Goal: Communication & Community: Answer question/provide support

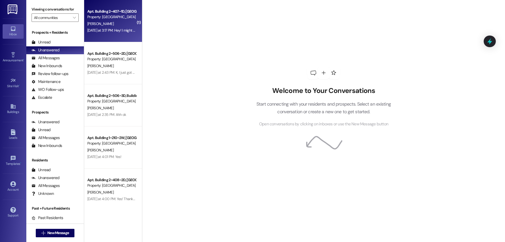
click at [133, 26] on div "Apt. Building 2~407~1D, Building 2 Colonial House Property: [GEOGRAPHIC_DATA] […" at bounding box center [113, 21] width 58 height 42
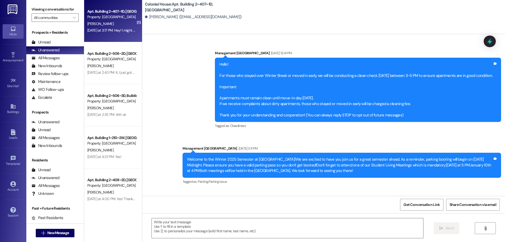
scroll to position [12759, 0]
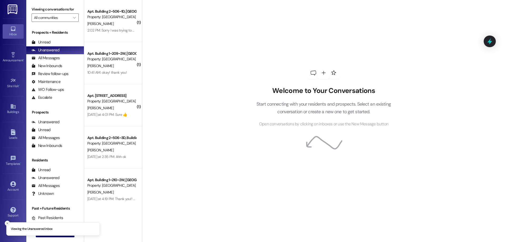
click at [8, 222] on line "Close toast" at bounding box center [8, 223] width 2 height 2
click at [46, 235] on span "New Message" at bounding box center [58, 233] width 24 height 6
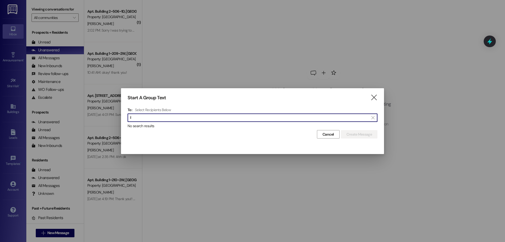
type input "i"
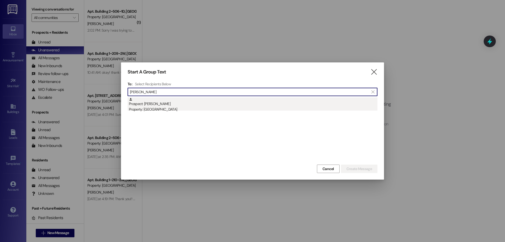
type input "[PERSON_NAME]"
click at [187, 109] on div "Property: [GEOGRAPHIC_DATA]" at bounding box center [253, 110] width 249 height 6
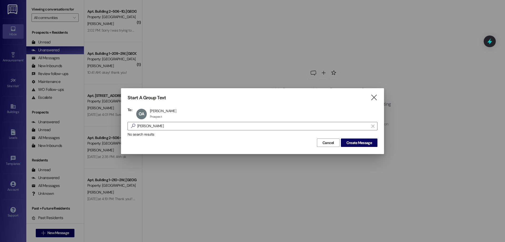
click at [367, 151] on div "Start A Group Text  To: OA [PERSON_NAME] [PERSON_NAME] Prospect Prospect click…" at bounding box center [252, 120] width 263 height 65
click at [362, 145] on span "Create Message" at bounding box center [359, 143] width 26 height 6
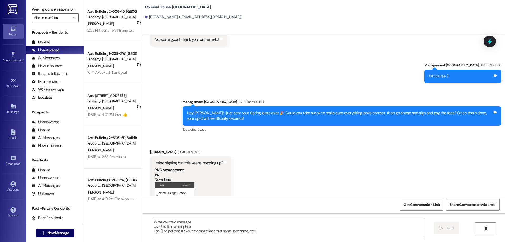
scroll to position [569, 0]
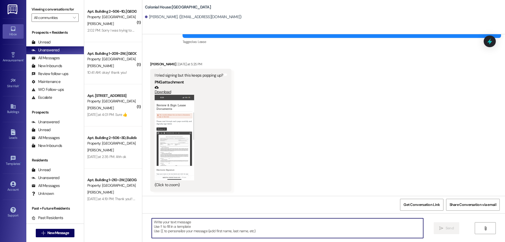
click at [314, 230] on textarea at bounding box center [287, 228] width 271 height 20
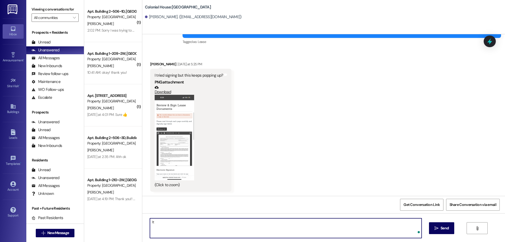
type textarea "I"
paste textarea "Hey [Name], Thanks for wrapping up your lease — you're almost there! 🎉 The fina…"
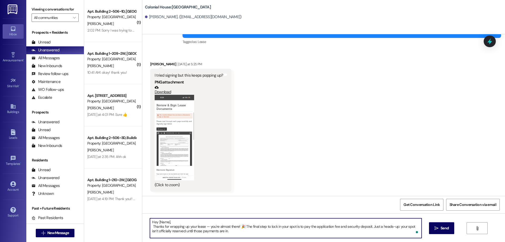
scroll to position [13, 0]
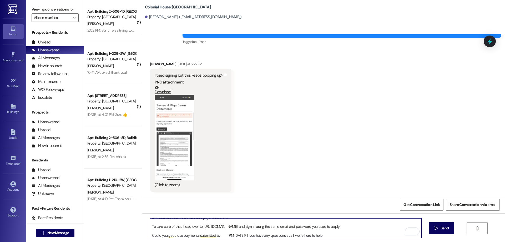
click at [150, 234] on textarea "Hey [Name], Thanks for wrapping up your lease — you're almost there! 🎉 The fina…" at bounding box center [285, 228] width 271 height 20
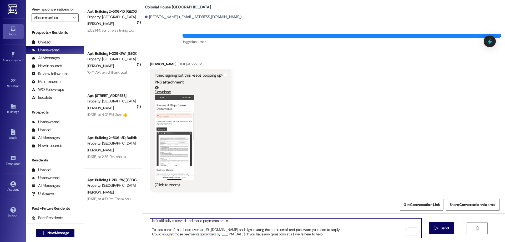
scroll to position [10, 0]
click at [150, 229] on textarea "Hey [Name], Thanks for wrapping up your lease — you're almost there! 🎉 The fina…" at bounding box center [285, 228] width 271 height 20
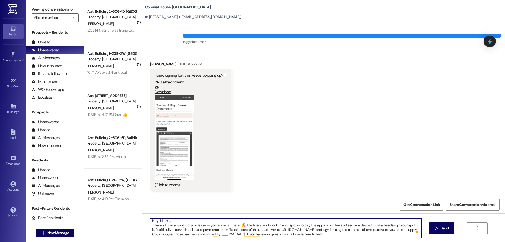
scroll to position [0, 0]
drag, startPoint x: 165, startPoint y: 220, endPoint x: 154, endPoint y: 221, distance: 11.1
click at [154, 221] on textarea "Hey [Name], Thanks for wrapping up your lease — you're almost there! 🎉 The fina…" at bounding box center [285, 228] width 271 height 20
click at [266, 235] on textarea "Hey Olivia, Thanks for wrapping up your lease — you're almost there! 🎉 The fina…" at bounding box center [285, 228] width 271 height 20
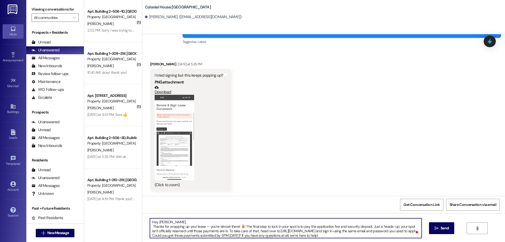
type textarea "Hey Olivia, Thanks for wrapping up your lease — you're almost there! 🎉 The fina…"
drag, startPoint x: 372, startPoint y: 233, endPoint x: 138, endPoint y: 213, distance: 235.0
click at [142, 213] on div "Colonial House: Colonial House Prospect Olivia Aery. (oliviaaery28@gmail.com) S…" at bounding box center [323, 121] width 363 height 242
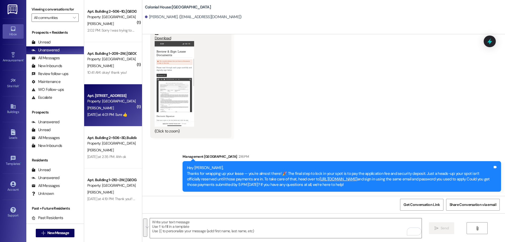
click at [125, 104] on div "Apt. Building 1~205~1W, Building 1 Colonial House Property: Colonial House" at bounding box center [112, 98] width 50 height 12
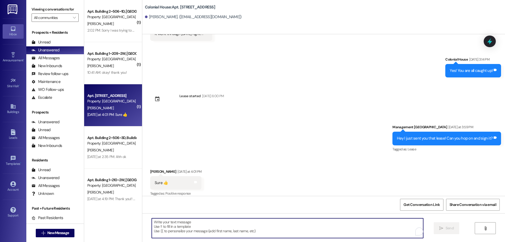
click at [224, 227] on textarea "To enrich screen reader interactions, please activate Accessibility in Grammarl…" at bounding box center [287, 228] width 271 height 20
type textarea "Thanks queen!"
click at [441, 229] on span "Send" at bounding box center [445, 228] width 8 height 6
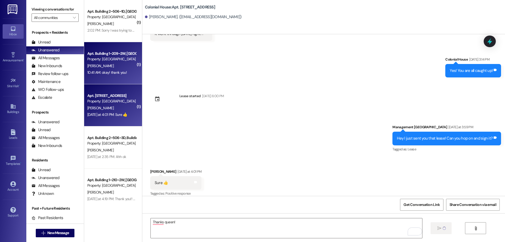
click at [120, 73] on div "10:41 AM: okay! thank you! 10:41 AM: okay! thank you!" at bounding box center [106, 72] width 39 height 5
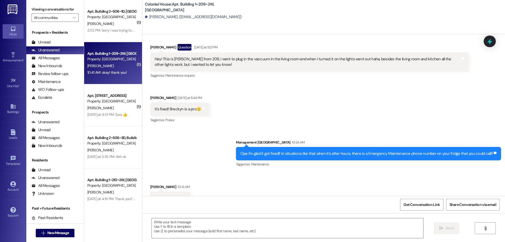
scroll to position [2577, 0]
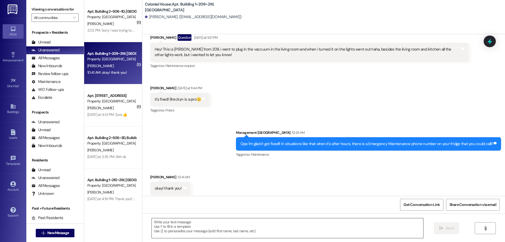
click at [195, 231] on textarea at bounding box center [287, 228] width 271 height 20
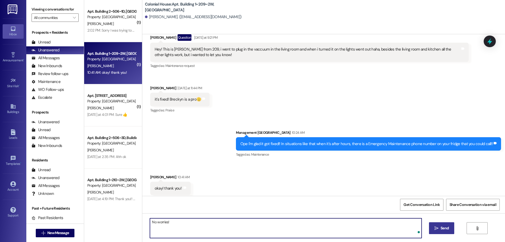
type textarea "No worries!"
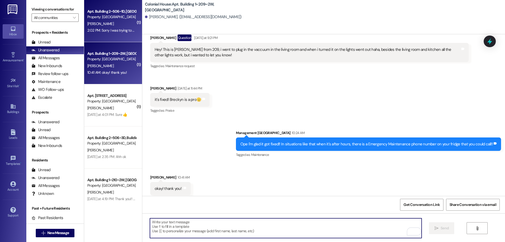
click at [130, 24] on div "P. Steed" at bounding box center [112, 24] width 50 height 7
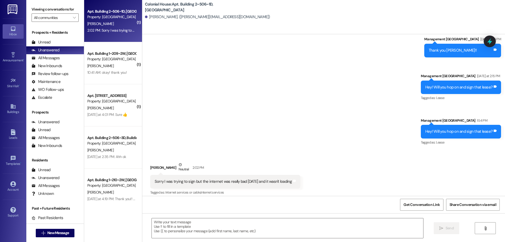
scroll to position [978, 0]
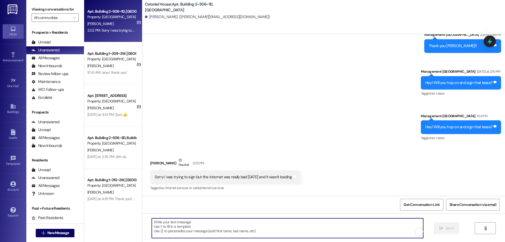
click at [254, 230] on textarea "To enrich screen reader interactions, please activate Accessibility in Grammarl…" at bounding box center [287, 228] width 271 height 20
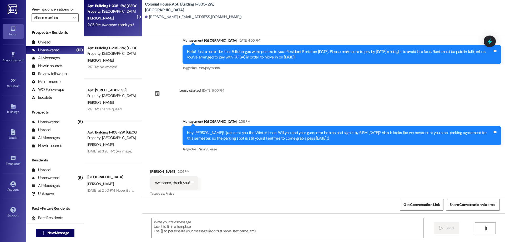
scroll to position [132, 0]
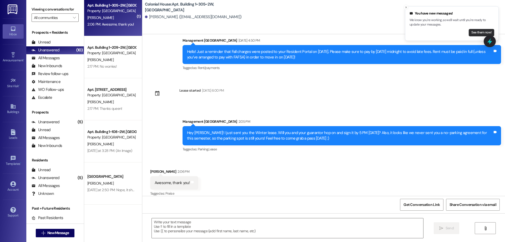
click at [481, 31] on button "See them now!" at bounding box center [482, 32] width 26 height 7
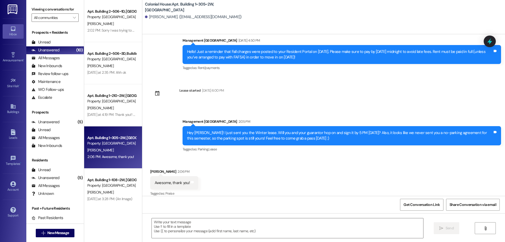
scroll to position [48, 0]
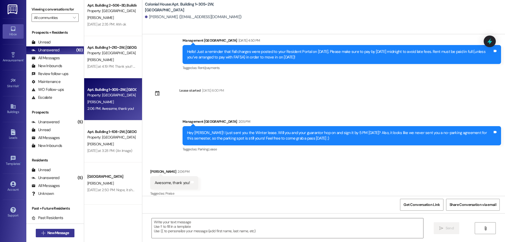
click at [55, 233] on span "New Message" at bounding box center [58, 233] width 22 height 6
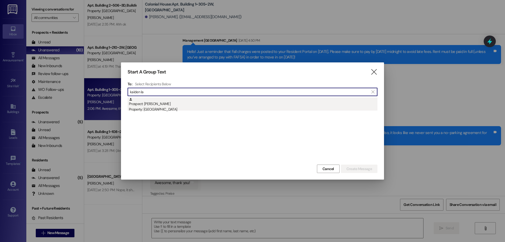
type input "kaiden la"
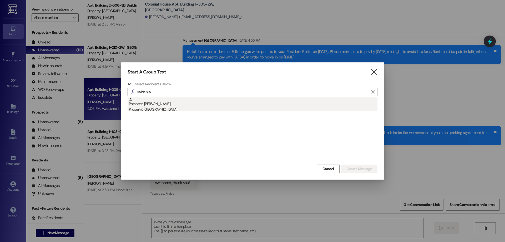
click at [180, 101] on div "Prospect: Kaiden Lawrence Property: Colonial House" at bounding box center [253, 104] width 249 height 15
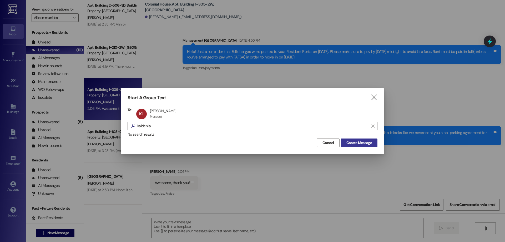
click at [362, 144] on span "Create Message" at bounding box center [359, 143] width 26 height 6
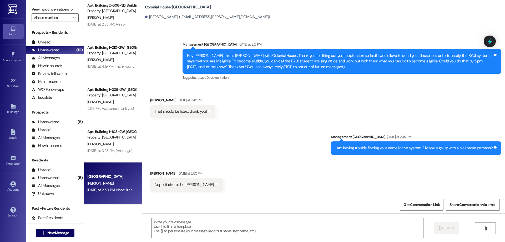
scroll to position [9, 0]
click at [294, 226] on textarea at bounding box center [287, 228] width 271 height 20
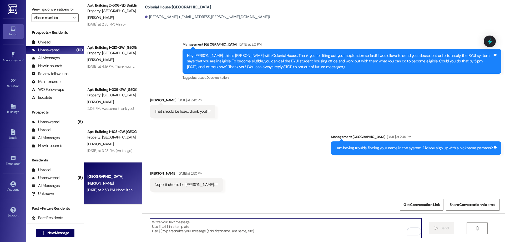
click at [301, 230] on textarea "To enrich screen reader interactions, please activate Accessibility in Grammarl…" at bounding box center [285, 228] width 271 height 20
click at [233, 226] on textarea "Ok I found ya! I just sent you that lease!" at bounding box center [285, 228] width 271 height 20
paste textarea "The last step is to sign your lease and pay the application fee and security de…"
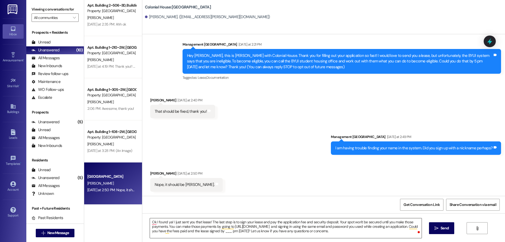
drag, startPoint x: 145, startPoint y: 221, endPoint x: 150, endPoint y: 221, distance: 5.0
click at [147, 221] on div "Ok I found ya! I just sent you that lease! The last step is to sign your lease …" at bounding box center [283, 228] width 272 height 20
click at [150, 221] on textarea "Ok I found ya! I just sent you that lease! The last step is to sign your lease …" at bounding box center [285, 228] width 271 height 20
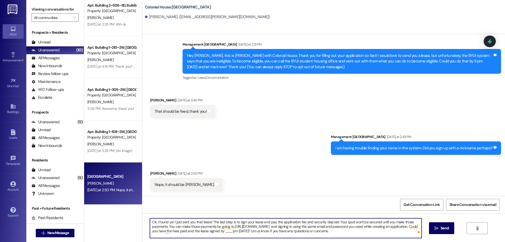
click at [269, 231] on textarea "Ok, I found ya! I just sent you that lease! The last step is to sign your lease…" at bounding box center [285, 228] width 271 height 20
drag, startPoint x: 377, startPoint y: 233, endPoint x: 98, endPoint y: 201, distance: 280.6
click at [98, 201] on div "Apt. Building 2~506~1D, Building 2 Colonial House Property: Colonial House P. S…" at bounding box center [294, 121] width 421 height 242
type textarea "Ok, I found ya! I just sent you that lease! The last step is to sign your lease…"
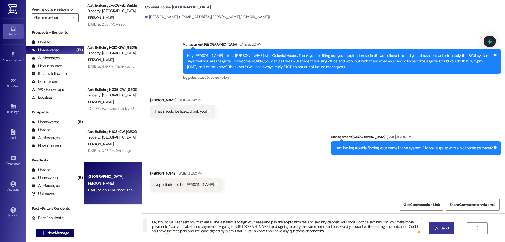
click at [447, 225] on span "Send" at bounding box center [445, 228] width 8 height 6
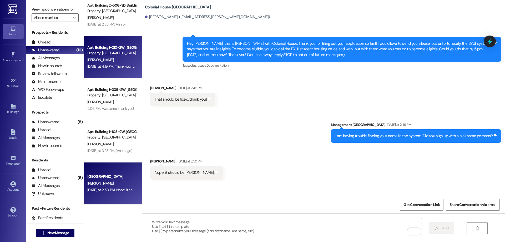
scroll to position [0, 0]
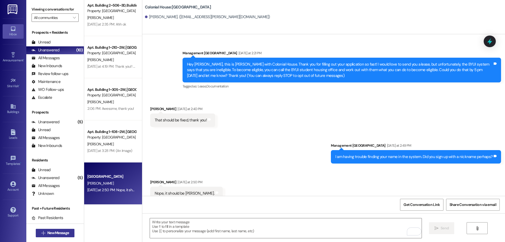
click at [63, 231] on span "New Message" at bounding box center [58, 233] width 22 height 6
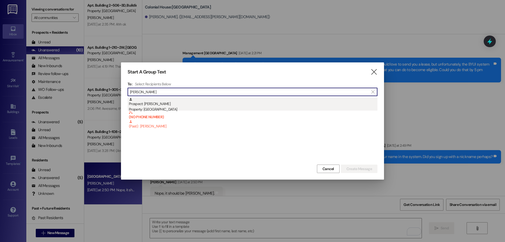
type input "elias"
click at [189, 105] on div "Prospect: Elias Kade Property: Colonial House" at bounding box center [253, 104] width 249 height 15
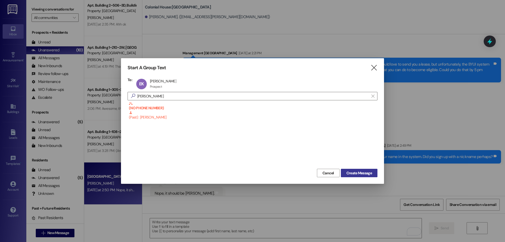
click at [354, 172] on span "Create Message" at bounding box center [359, 173] width 26 height 6
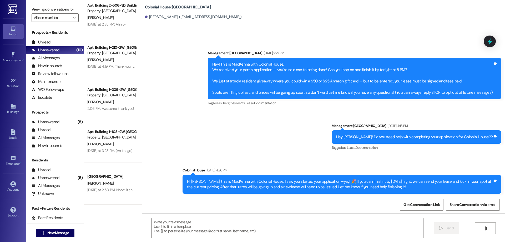
scroll to position [8, 0]
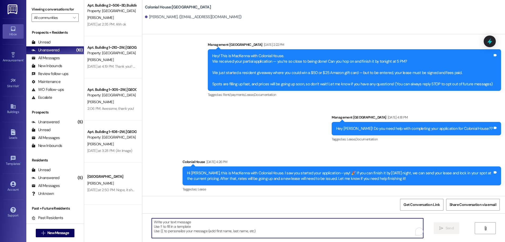
click at [322, 227] on textarea "To enrich screen reader interactions, please activate Accessibility in Grammarl…" at bounding box center [287, 228] width 271 height 20
click at [159, 228] on textarea "To enrich screen reader interactions, please activate Accessibility in Grammarl…" at bounding box center [285, 228] width 271 height 20
paste textarea "Hi _____! This is ____ from Colonial House. How has your week been? Have you do…"
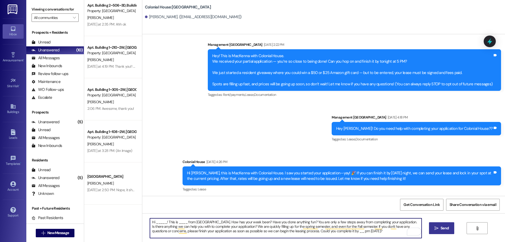
click at [155, 221] on textarea "Hi _____! This is ____ from Colonial House. How has your week been? Have you do…" at bounding box center [285, 228] width 271 height 20
click at [176, 222] on textarea "Hi Elias! This is ____ from Colonial House. How has your week been? Have you do…" at bounding box center [285, 228] width 271 height 20
click at [290, 227] on textarea "Hi Elias! This is Rachel from Colonial House. How has your week been? Have you …" at bounding box center [285, 228] width 271 height 20
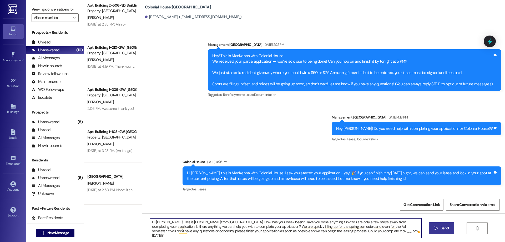
click at [289, 225] on textarea "Hi Elias! This is Rachel from Colonial House. How has your week been? Have you …" at bounding box center [285, 228] width 271 height 20
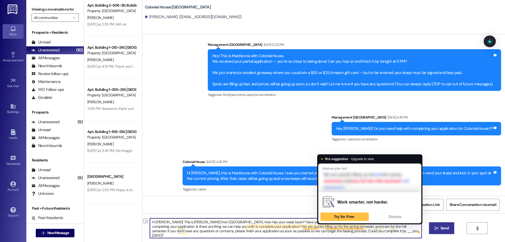
drag, startPoint x: 289, startPoint y: 225, endPoint x: 346, endPoint y: 227, distance: 56.6
click at [346, 227] on textarea "Hi Elias! This is Rachel from Colonial House. How has your week been? Have you …" at bounding box center [285, 228] width 271 height 20
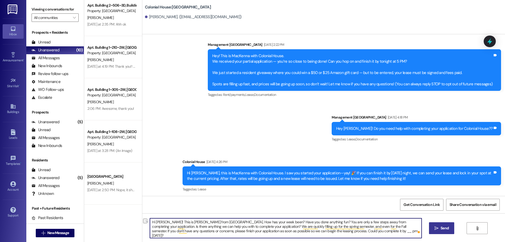
drag, startPoint x: 346, startPoint y: 227, endPoint x: 290, endPoint y: 228, distance: 55.5
click at [290, 228] on textarea "Hi Elias! This is Rachel from Colonial House. How has your week been? Have you …" at bounding box center [285, 228] width 271 height 20
click at [272, 231] on textarea "Hi Elias! This is Rachel from Colonial House. How has your week been? Have you …" at bounding box center [285, 228] width 271 height 20
drag, startPoint x: 307, startPoint y: 233, endPoint x: 138, endPoint y: 205, distance: 171.6
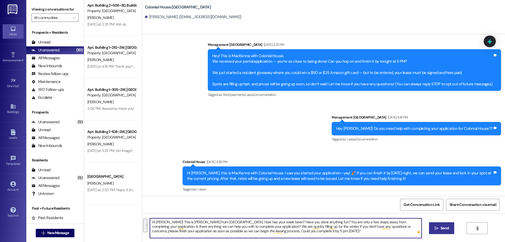
click at [142, 205] on div "Colonial House: Colonial House Prospect Elias Kade. (eliaskade8@gmail.com) Sent…" at bounding box center [323, 121] width 363 height 242
type textarea "Hi Elias! This is Rachel from Colonial House. How has your week been? Have you …"
click at [437, 227] on icon "" at bounding box center [437, 228] width 4 height 4
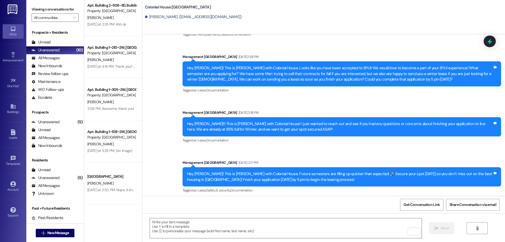
scroll to position [269, 0]
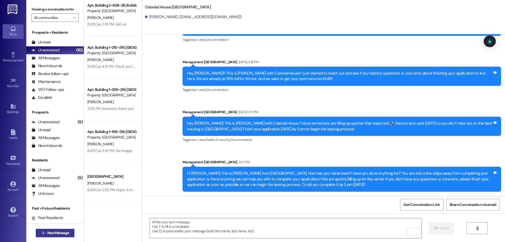
click at [42, 232] on icon "" at bounding box center [43, 233] width 4 height 4
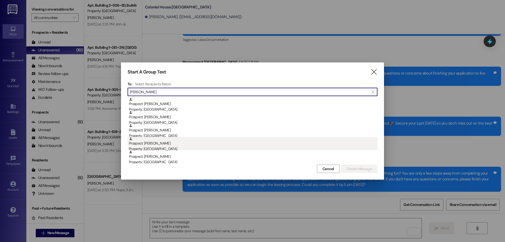
type input "michael"
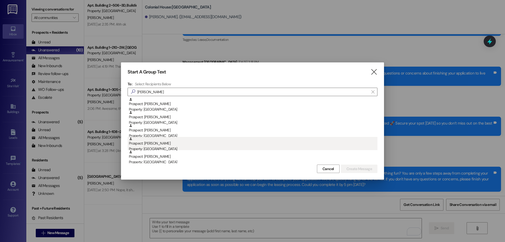
click at [174, 148] on div "Property: [GEOGRAPHIC_DATA]" at bounding box center [253, 149] width 249 height 6
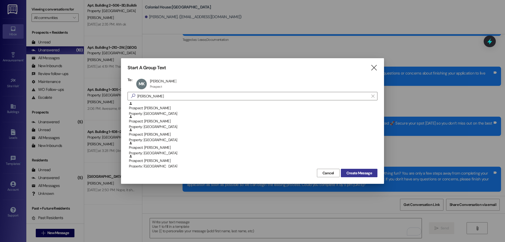
click at [354, 170] on span "Create Message" at bounding box center [359, 173] width 26 height 6
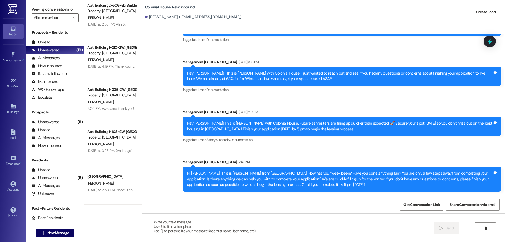
scroll to position [4, 0]
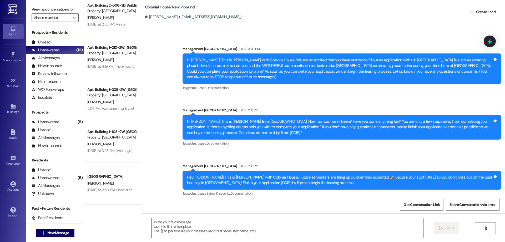
click at [231, 227] on textarea at bounding box center [287, 228] width 271 height 20
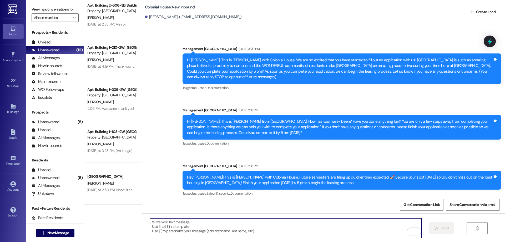
paste textarea "Hi Elias! This is Rachel from Colonial House. How has your week been? Have you …"
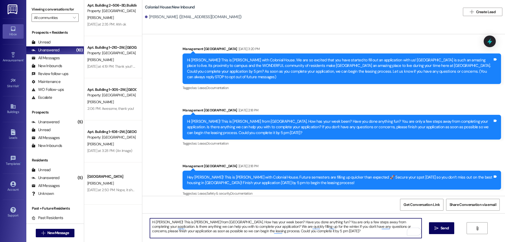
click at [157, 220] on textarea "Hi Elias! This is Rachel from Colonial House. How has your week been? Have you …" at bounding box center [285, 228] width 271 height 20
click at [293, 228] on textarea "Hi Michael! This is Rachel from Colonial House. How has your week been? Have yo…" at bounding box center [285, 228] width 271 height 20
drag, startPoint x: 293, startPoint y: 232, endPoint x: 136, endPoint y: 221, distance: 157.4
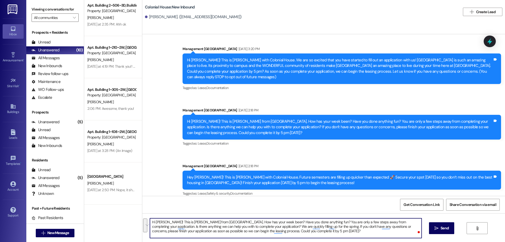
click at [136, 221] on div "Apt. Building 2~506~1D, Building 2 Colonial House Property: Colonial House P. S…" at bounding box center [294, 121] width 421 height 242
type textarea "Hi Michael! This is Rachel from Colonial House. How has your week been? Have yo…"
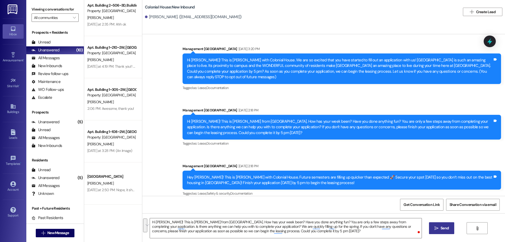
click at [444, 225] on button " Send" at bounding box center [442, 228] width 26 height 12
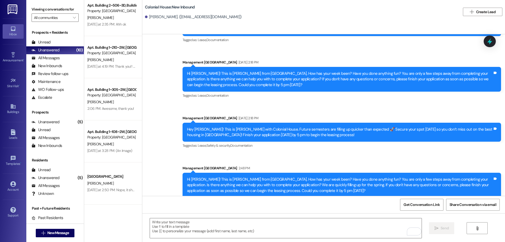
scroll to position [52, 0]
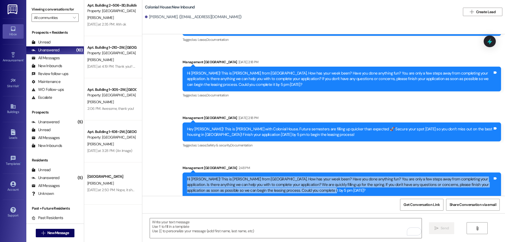
drag, startPoint x: 183, startPoint y: 172, endPoint x: 323, endPoint y: 192, distance: 141.4
click at [323, 192] on div "Sent via SMS Management Colonial House 2:48 PM Hi Michael! This is Rachel from …" at bounding box center [342, 181] width 326 height 40
copy div "Hi Michael! This is Rachel from Colonial House. How has your week been? Have yo…"
click at [54, 233] on span "New Message" at bounding box center [58, 233] width 22 height 6
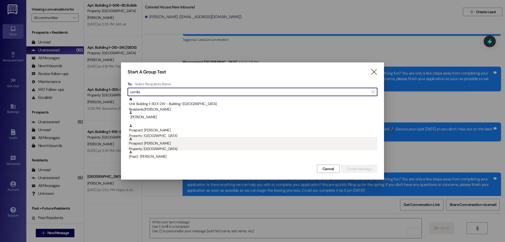
type input "camila"
click at [194, 146] on div "Property: [GEOGRAPHIC_DATA]" at bounding box center [253, 149] width 249 height 6
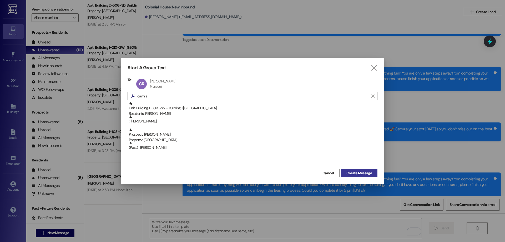
click at [347, 173] on span "Create Message" at bounding box center [359, 173] width 26 height 6
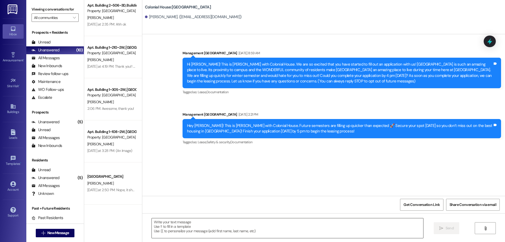
click at [341, 231] on textarea at bounding box center [287, 228] width 271 height 20
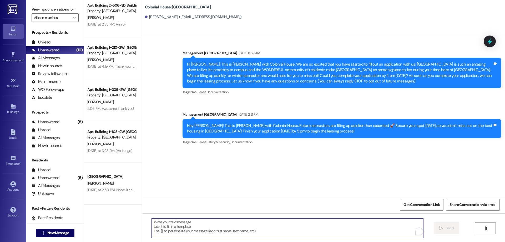
paste textarea "Hi Michael! This is Rachel from Colonial House. How has your week been? Have yo…"
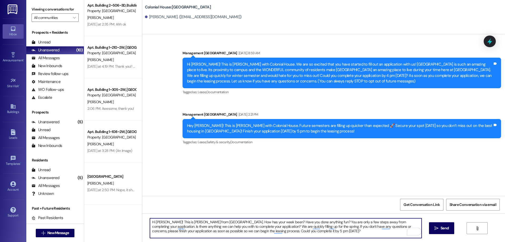
click at [161, 221] on textarea "Hi Michael! This is Rachel from Colonial House. How has your week been? Have yo…" at bounding box center [285, 228] width 271 height 20
drag, startPoint x: 306, startPoint y: 233, endPoint x: 140, endPoint y: 219, distance: 166.0
click at [142, 219] on div "Hi Camila! This is Rachel from Colonial House. How has your week been? Have you…" at bounding box center [323, 232] width 363 height 39
type textarea "Hi Camila! This is Rachel from Colonial House. How has your week been? Have you…"
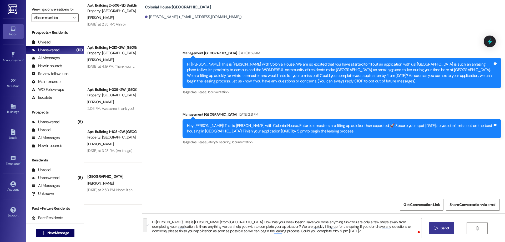
click at [441, 230] on span "Send" at bounding box center [445, 228] width 8 height 6
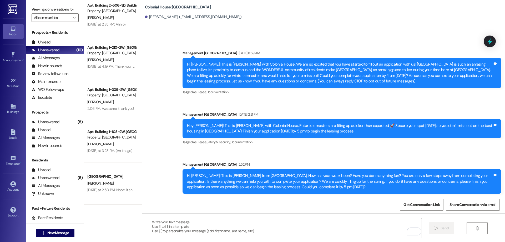
scroll to position [2, 0]
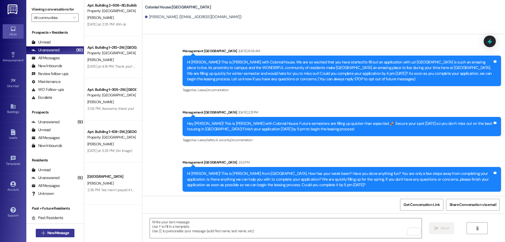
click at [57, 233] on span "New Message" at bounding box center [58, 233] width 22 height 6
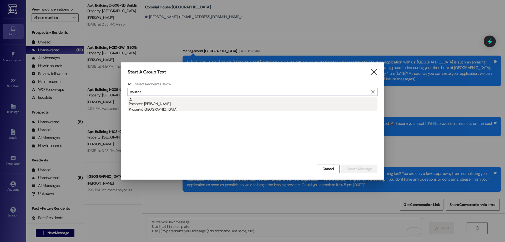
type input "nautica"
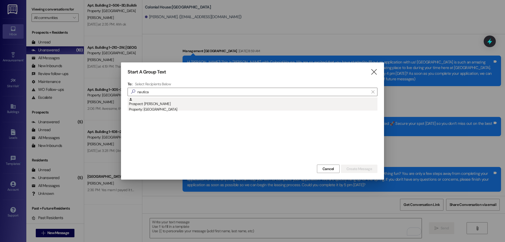
click at [169, 108] on div "Property: [GEOGRAPHIC_DATA]" at bounding box center [253, 110] width 249 height 6
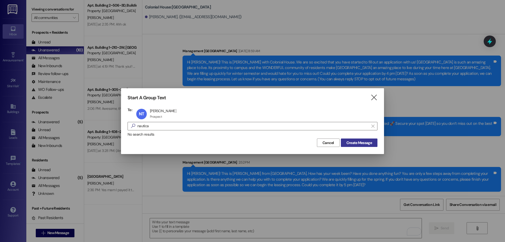
click at [359, 139] on button "Create Message" at bounding box center [359, 142] width 37 height 8
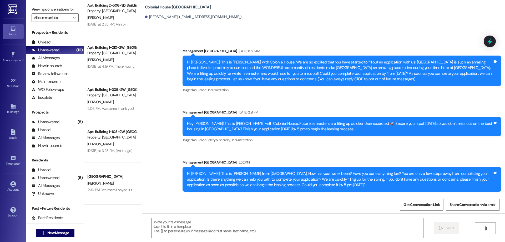
scroll to position [0, 0]
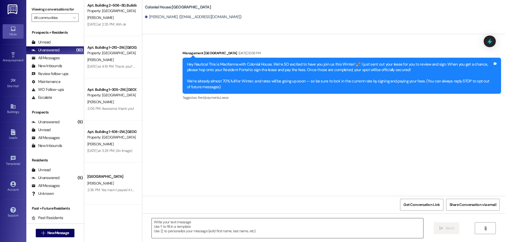
click at [349, 225] on textarea at bounding box center [287, 228] width 271 height 20
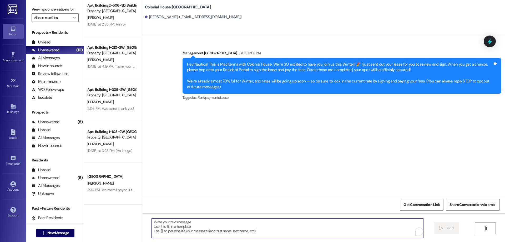
paste textarea "Hi ______! This is ______ with Colonial House. How are you doing today? Thank y…"
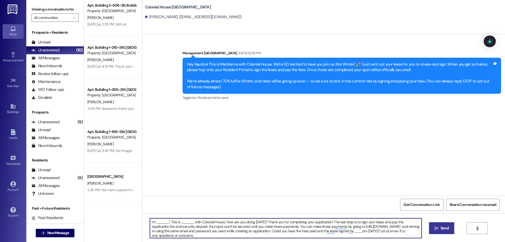
click at [158, 224] on textarea "Hi ______! This is ______ with Colonial House. How are you doing today? Thank y…" at bounding box center [285, 228] width 271 height 20
click at [183, 222] on textarea "Hi Nautica! This is ______ with Colonial House. How are you doing today? Thank …" at bounding box center [285, 228] width 271 height 20
type textarea "Hi Nautica! This is Rachel with Colonial House. How are you doing today? Thank …"
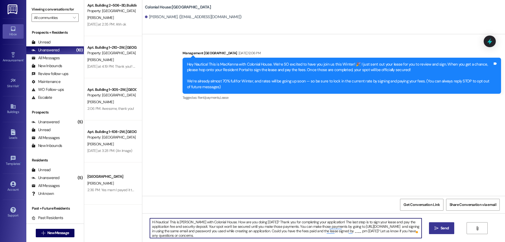
click at [187, 236] on textarea "Hi Nautica! This is Rachel with Colonial House. How are you doing today? Thank …" at bounding box center [285, 228] width 271 height 20
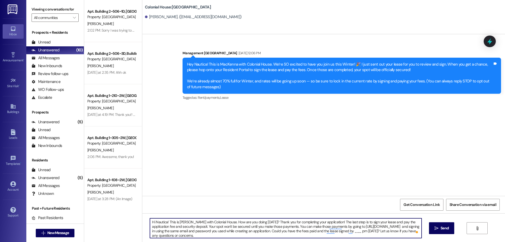
scroll to position [48, 0]
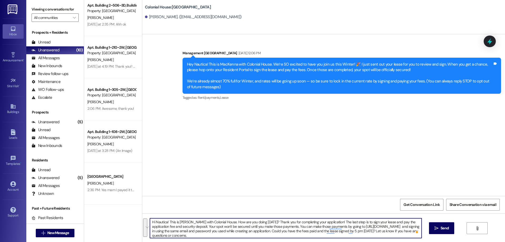
drag, startPoint x: 295, startPoint y: 234, endPoint x: 141, endPoint y: 221, distance: 154.7
click at [142, 221] on div "Hi Nautica! This is [PERSON_NAME] with Colonial House. How are you doing [DATE]…" at bounding box center [323, 232] width 363 height 39
type textarea "Hi Nautica! This is [PERSON_NAME] with Colonial House. How are you doing [DATE]…"
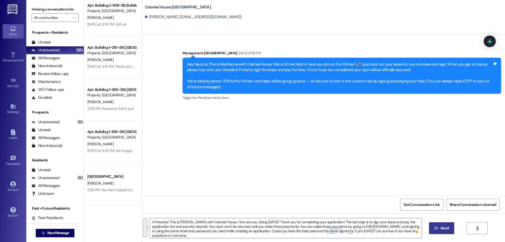
click at [438, 229] on span " Send" at bounding box center [442, 228] width 17 height 6
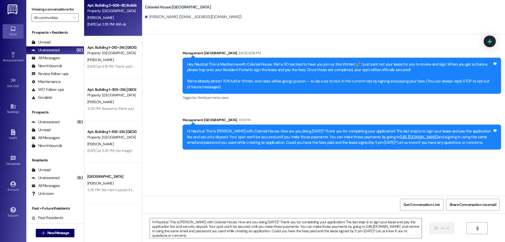
click at [109, 27] on div "[DATE] at 2:35 PM: Ahh ok [DATE] at 2:35 PM: Ahh ok" at bounding box center [112, 24] width 50 height 7
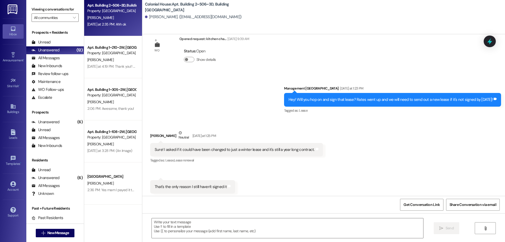
scroll to position [9298, 0]
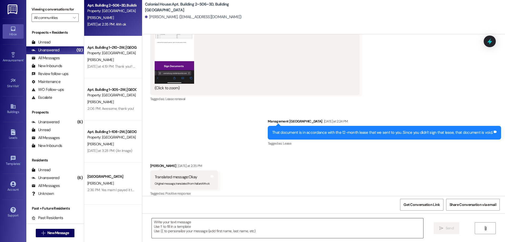
click at [318, 231] on textarea at bounding box center [287, 228] width 271 height 20
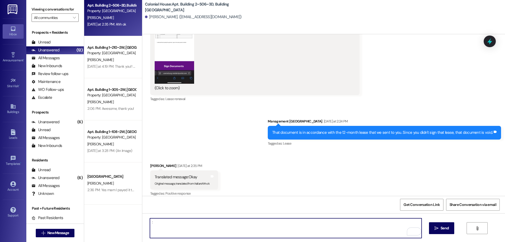
type textarea ":)"
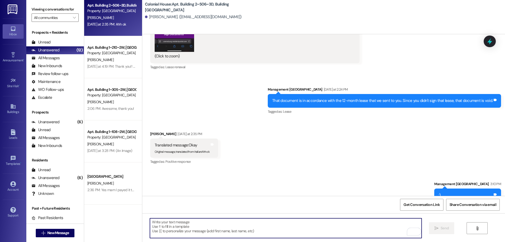
scroll to position [9335, 0]
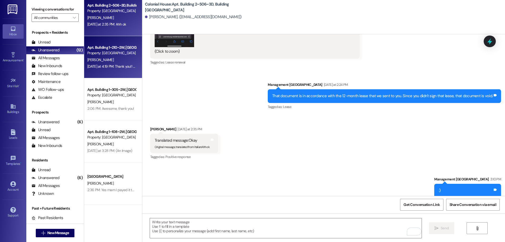
click at [92, 68] on div "Yesterday at 4:19 PM: Thank you!! We're checking out, I should be back in time …" at bounding box center [143, 66] width 113 height 5
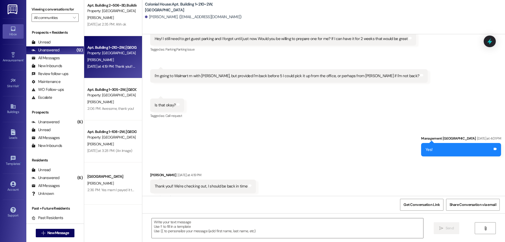
scroll to position [20892, 0]
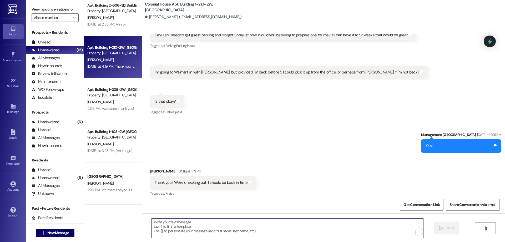
click at [286, 233] on textarea "To enrich screen reader interactions, please activate Accessibility in Grammarl…" at bounding box center [287, 228] width 271 height 20
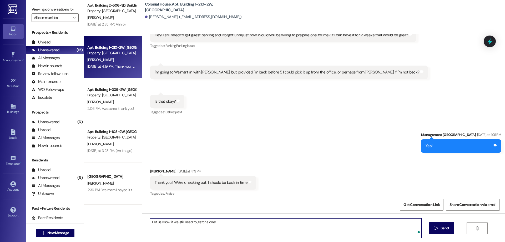
type textarea "Let us know if we still need to getcha one!"
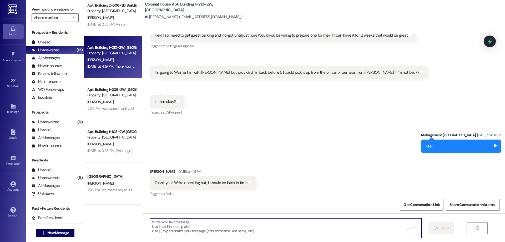
click at [112, 112] on div "Apt. Building 1~305~2W, Building 1 Colonial House Property: Colonial House K. L…" at bounding box center [113, 99] width 58 height 42
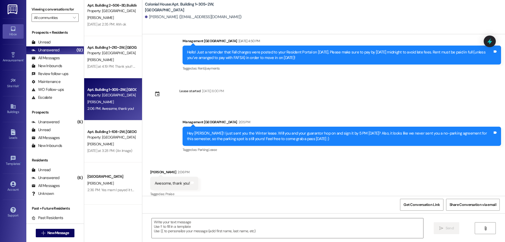
scroll to position [790, 0]
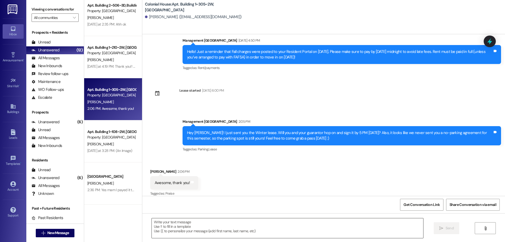
click at [283, 233] on textarea at bounding box center [287, 228] width 271 height 20
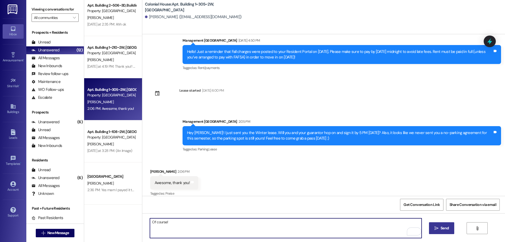
type textarea "Of course!"
click at [435, 225] on span " Send" at bounding box center [442, 228] width 17 height 6
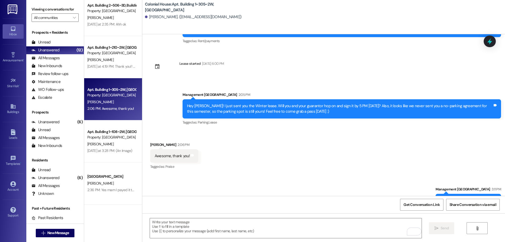
scroll to position [827, 0]
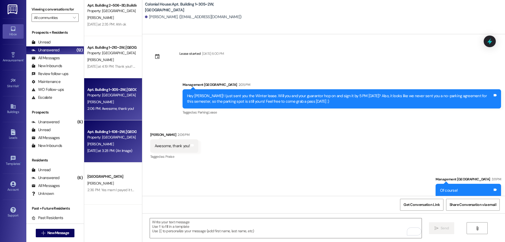
click at [99, 144] on div "[PERSON_NAME]" at bounding box center [112, 144] width 50 height 7
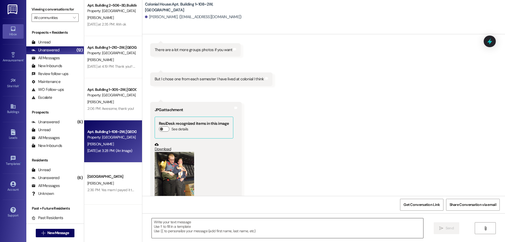
scroll to position [32255, 0]
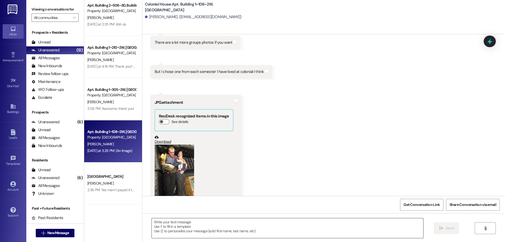
click at [243, 235] on textarea at bounding box center [287, 228] width 271 height 20
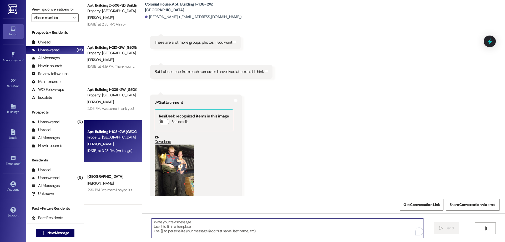
click at [238, 229] on textarea "To enrich screen reader interactions, please activate Accessibility in Grammarl…" at bounding box center [287, 228] width 271 height 20
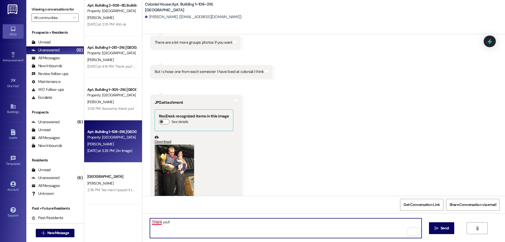
click at [152, 220] on textarea "THank you!!" at bounding box center [285, 228] width 271 height 20
type textarea "Thank you!!"
click at [437, 225] on button " Send" at bounding box center [442, 228] width 26 height 12
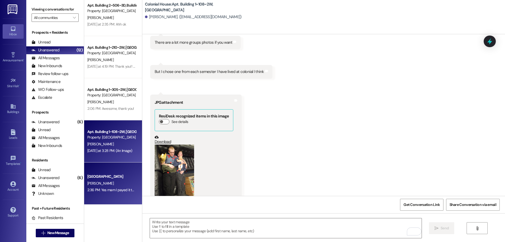
click at [114, 177] on div "[GEOGRAPHIC_DATA]" at bounding box center [111, 177] width 49 height 6
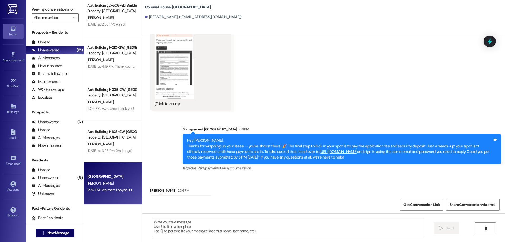
scroll to position [667, 0]
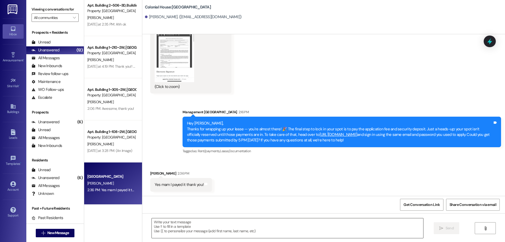
click at [233, 227] on textarea at bounding box center [287, 228] width 271 height 20
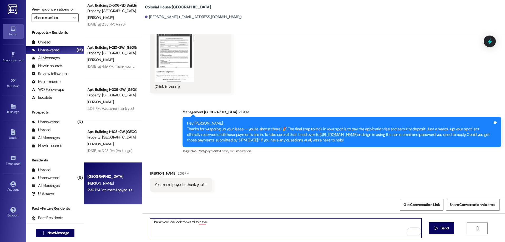
click at [199, 221] on textarea "Thank you! We look forward to have" at bounding box center [285, 228] width 271 height 20
type textarea "Thank you! We look forward to having you here!"
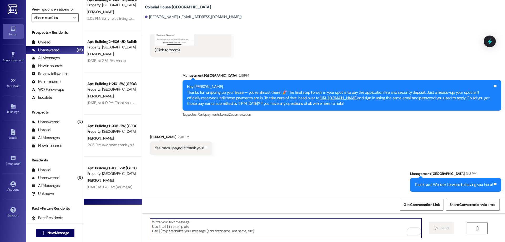
scroll to position [0, 0]
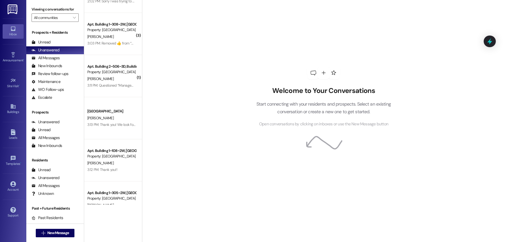
scroll to position [48, 0]
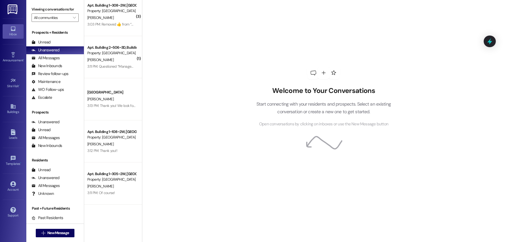
click at [123, 61] on div "[PERSON_NAME]" at bounding box center [112, 60] width 50 height 7
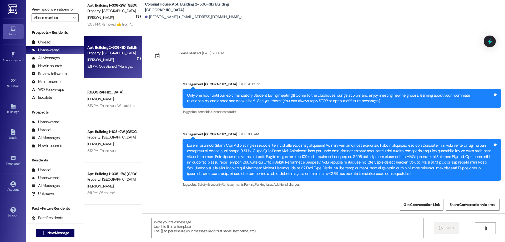
scroll to position [9385, 0]
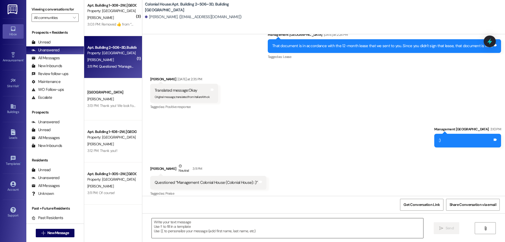
click at [315, 229] on textarea at bounding box center [287, 228] width 271 height 20
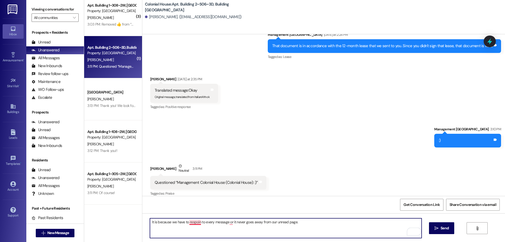
click at [190, 221] on textarea "It is because we have to respoin to every message or it never goes away from ou…" at bounding box center [285, 228] width 271 height 20
click at [229, 222] on textarea "It is because we have to respond to every message or it never goes away from ou…" at bounding box center [285, 228] width 271 height 20
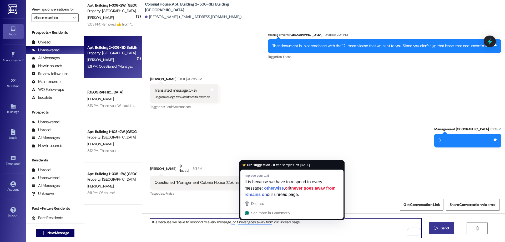
type textarea "It is because we have to respond to every message, or it never goes away from o…"
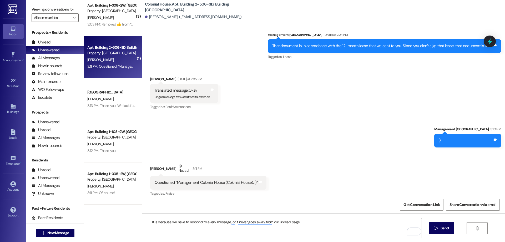
drag, startPoint x: 437, startPoint y: 225, endPoint x: 330, endPoint y: 192, distance: 112.6
click at [437, 225] on button " Send" at bounding box center [442, 228] width 26 height 12
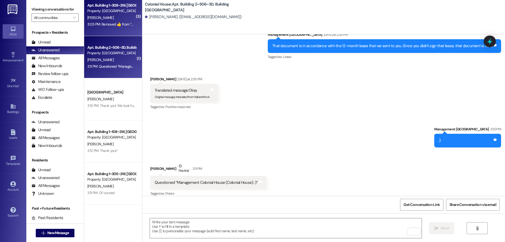
scroll to position [9385, 0]
click at [103, 11] on div "Property: [GEOGRAPHIC_DATA]" at bounding box center [111, 11] width 49 height 6
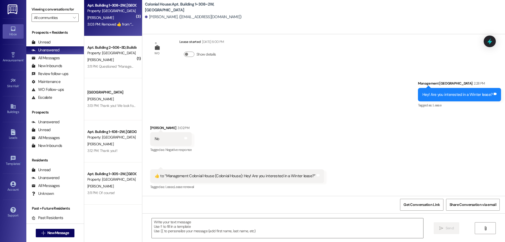
scroll to position [270, 0]
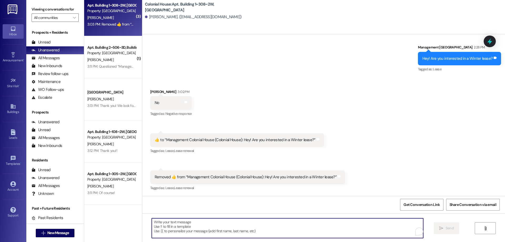
click at [323, 230] on textarea "To enrich screen reader interactions, please activate Accessibility in Grammarl…" at bounding box center [287, 228] width 271 height 20
type textarea "Thank you for letting us know!"
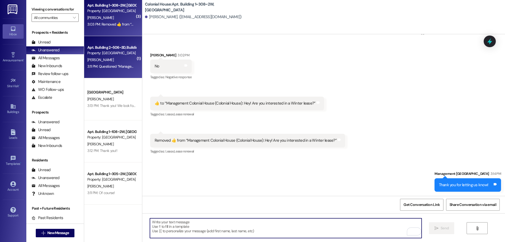
scroll to position [0, 0]
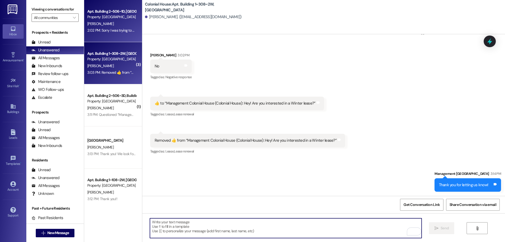
click at [95, 27] on div "[PERSON_NAME]" at bounding box center [112, 24] width 50 height 7
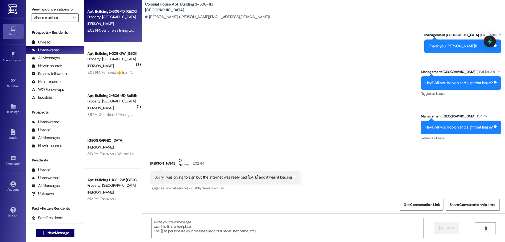
scroll to position [978, 0]
click at [349, 226] on textarea at bounding box center [287, 228] width 271 height 20
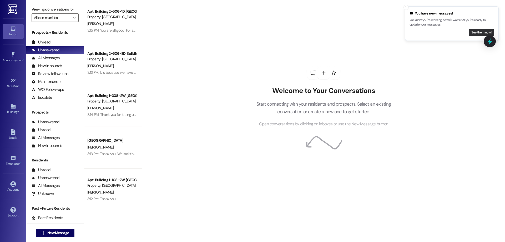
click at [478, 33] on button "See them now!" at bounding box center [482, 32] width 26 height 7
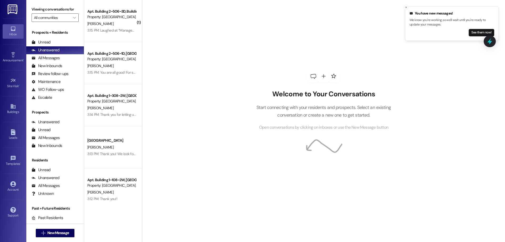
click at [478, 33] on button "See them now!" at bounding box center [482, 32] width 26 height 7
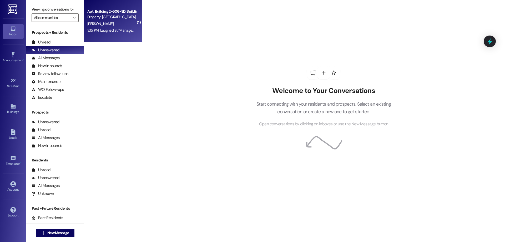
click at [98, 28] on div "3:15 PM: Laughed at “Management Colonial House (Colonial House): It is because …" at bounding box center [224, 30] width 274 height 5
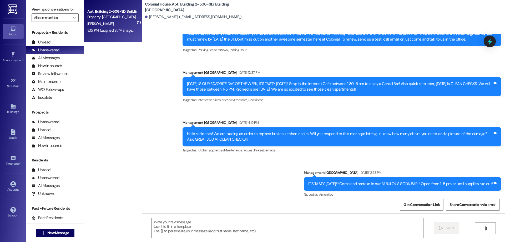
scroll to position [9467, 0]
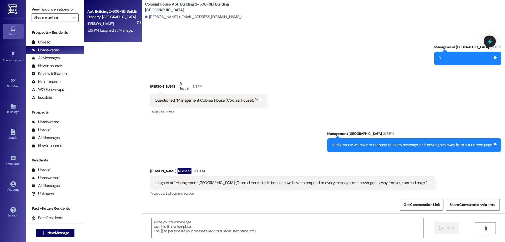
click at [345, 235] on textarea at bounding box center [287, 228] width 271 height 20
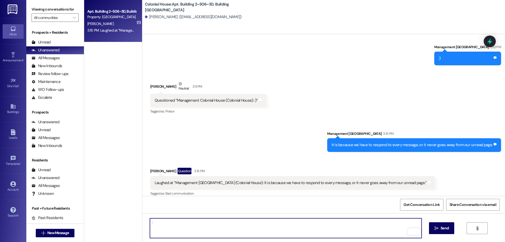
type textarea ":("
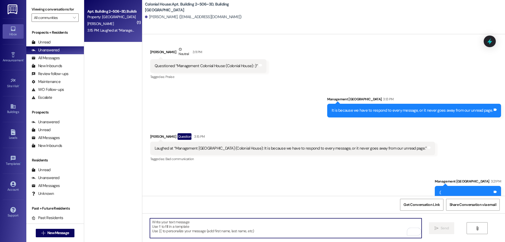
scroll to position [9504, 0]
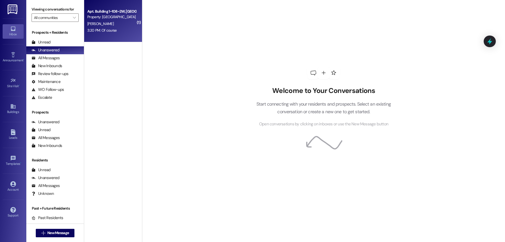
click at [115, 28] on div "3:20 PM: Of course 3:20 PM: Of course" at bounding box center [112, 30] width 50 height 7
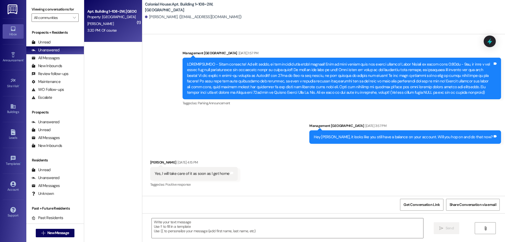
scroll to position [32336, 0]
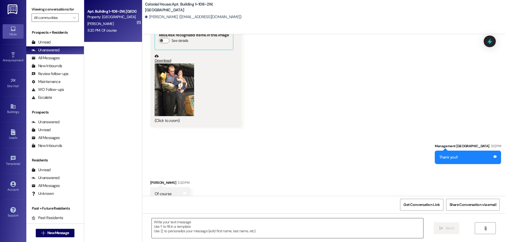
click at [237, 225] on textarea at bounding box center [287, 228] width 271 height 20
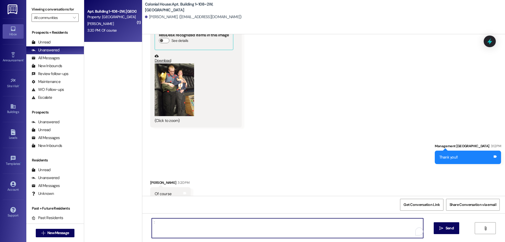
type textarea ":)"
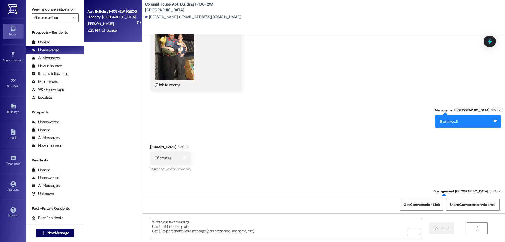
scroll to position [32372, 0]
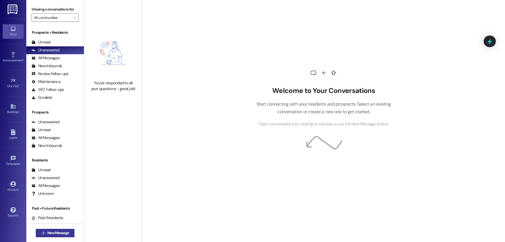
click at [55, 233] on span "New Message" at bounding box center [58, 233] width 22 height 6
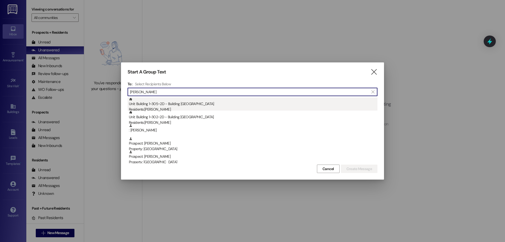
type input "[PERSON_NAME]"
click at [254, 107] on div "Residents: [PERSON_NAME]" at bounding box center [253, 110] width 249 height 6
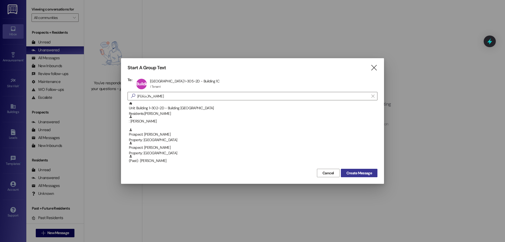
click at [377, 173] on button "Create Message" at bounding box center [359, 173] width 37 height 8
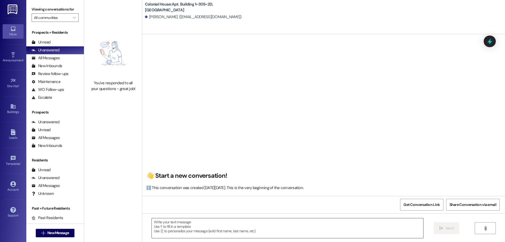
click at [268, 231] on textarea at bounding box center [287, 228] width 271 height 20
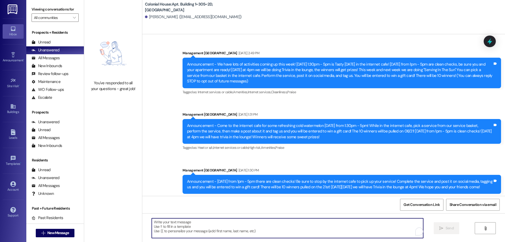
scroll to position [10384, 0]
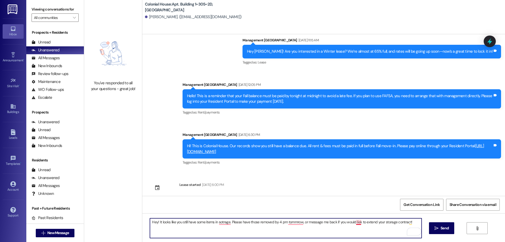
click at [355, 223] on textarea "Hey! It looks like you still have some items in sotrage. Please have those remo…" at bounding box center [285, 228] width 271 height 20
click at [288, 224] on textarea "Hey! It looks like you still have some items in sotrage. Please have those remo…" at bounding box center [285, 228] width 271 height 20
click at [216, 221] on textarea "Hey! It looks like you still have some items in sotrage. Please have those remo…" at bounding box center [285, 228] width 271 height 20
drag, startPoint x: 409, startPoint y: 222, endPoint x: 122, endPoint y: 211, distance: 286.9
click at [122, 211] on div "You've responded to all your questions - great job! Colonial House: Apt. Buildi…" at bounding box center [294, 121] width 421 height 242
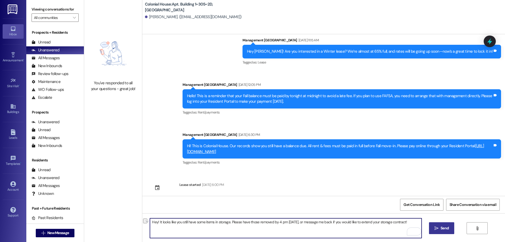
type textarea "Hey! It looks like you still have some items in storage. Please have those remo…"
click at [452, 228] on button " Send" at bounding box center [442, 228] width 26 height 12
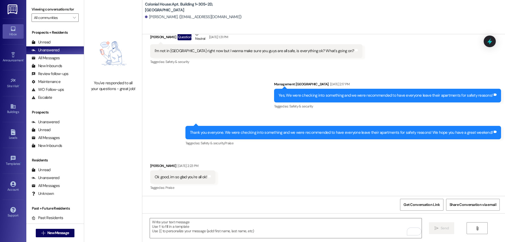
scroll to position [8613, 0]
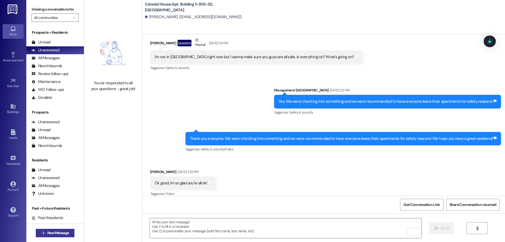
click at [50, 231] on span "New Message" at bounding box center [58, 233] width 22 height 6
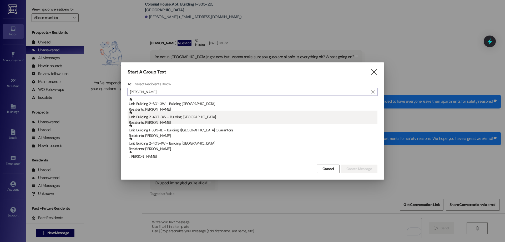
type input "james"
click at [195, 112] on div "Unit: Building 2~407~3W - Building 2 Colonial House Residents: James Thomas" at bounding box center [253, 117] width 249 height 15
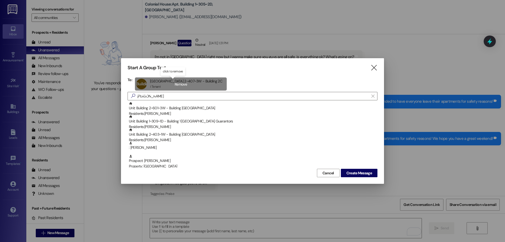
click at [184, 87] on div "Building 2~407~3W Apt Building 2~407~3W - Building 2C Apt Building 2~407~3W - B…" at bounding box center [181, 83] width 92 height 13
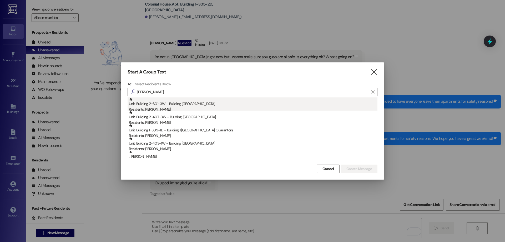
click at [185, 103] on div "Unit: Building 2~601~3W - Building 2 Colonial House Residents: James Taylor" at bounding box center [253, 104] width 249 height 15
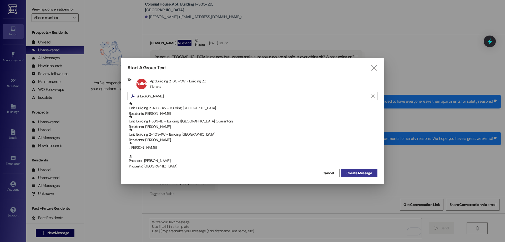
drag, startPoint x: 360, startPoint y: 166, endPoint x: 360, endPoint y: 172, distance: 5.8
click at [360, 167] on div "Property: [GEOGRAPHIC_DATA]" at bounding box center [253, 166] width 249 height 6
click at [360, 172] on span "Create Message" at bounding box center [359, 173] width 26 height 6
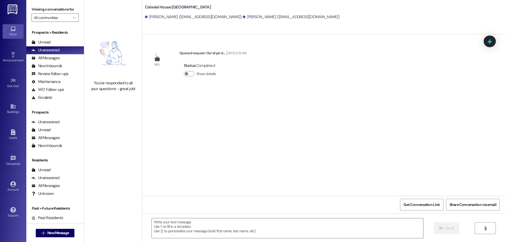
scroll to position [0, 0]
click at [64, 232] on span "New Message" at bounding box center [58, 233] width 22 height 6
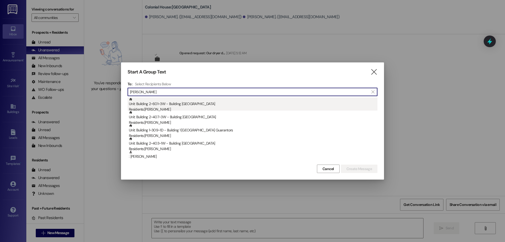
type input "james"
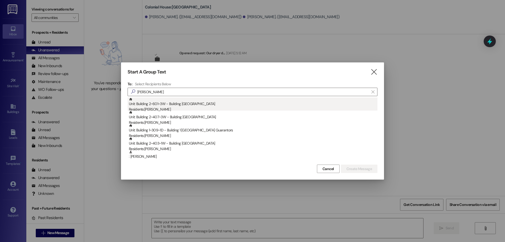
click at [218, 104] on div "Unit: Building 2~601~3W - Building 2 Colonial House Residents: James Taylor" at bounding box center [253, 104] width 249 height 15
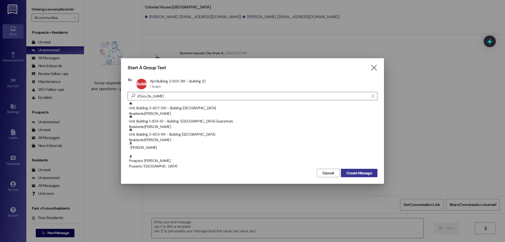
click at [348, 172] on span "Create Message" at bounding box center [359, 173] width 26 height 6
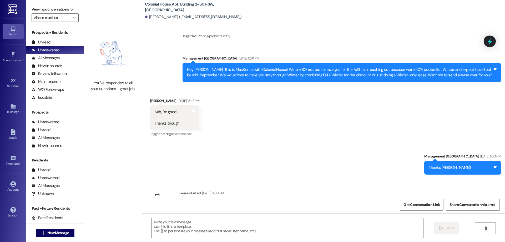
scroll to position [7568, 0]
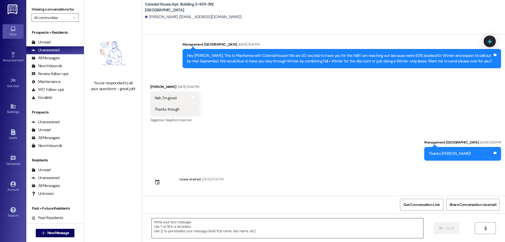
click at [201, 224] on textarea at bounding box center [287, 228] width 271 height 20
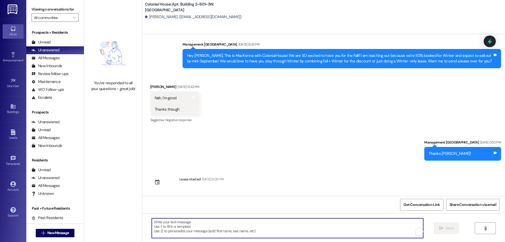
paste textarea "Hey! It looks like you still have some items in storage. Please have those remo…"
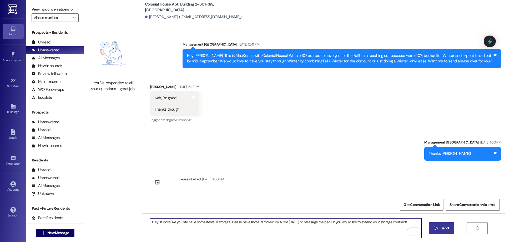
type textarea "Hey! It looks like you still have some items in storage. Please have those remo…"
click at [438, 229] on span " Send" at bounding box center [442, 228] width 17 height 6
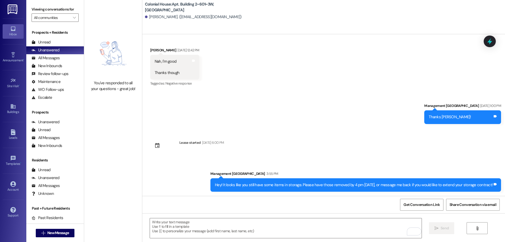
scroll to position [7604, 0]
click at [52, 233] on span "New Message" at bounding box center [58, 233] width 22 height 6
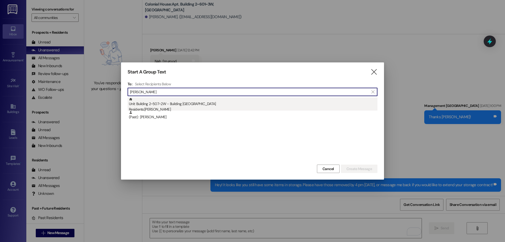
type input "seth lar"
click at [186, 106] on div "Unit: Building 2~507~2W - Building 2 Colonial House Residents: Seth Larsen" at bounding box center [253, 104] width 249 height 15
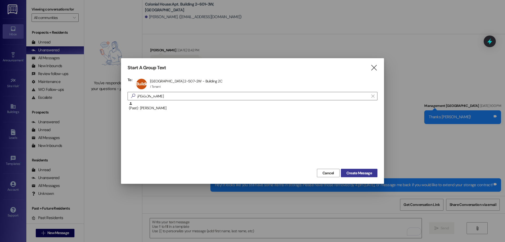
click at [366, 175] on span "Create Message" at bounding box center [359, 173] width 26 height 6
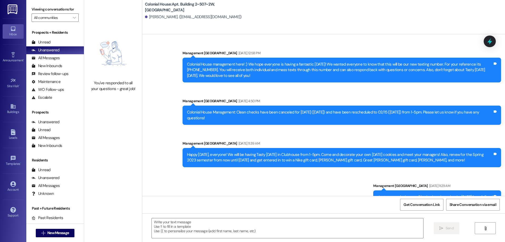
scroll to position [24307, 0]
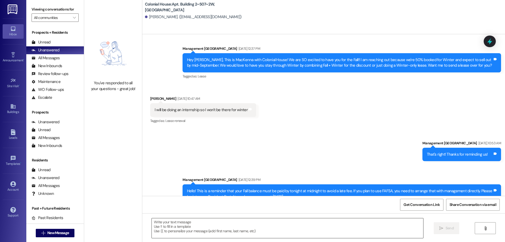
click at [377, 228] on textarea at bounding box center [287, 228] width 271 height 20
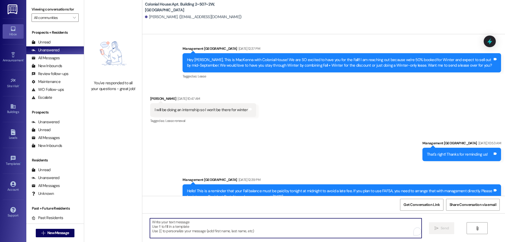
paste textarea "Hey! It looks like you still have some items in storage. Please have those remo…"
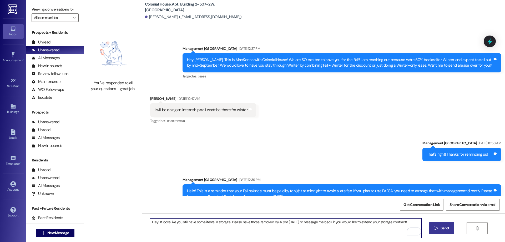
type textarea "Hey! It looks like you still have some items in storage. Please have those remo…"
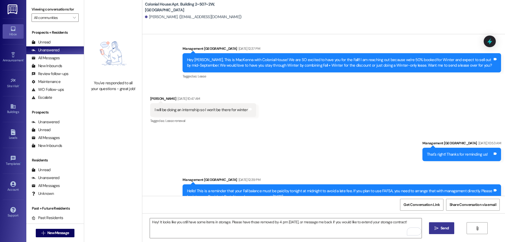
click at [435, 226] on icon "" at bounding box center [437, 228] width 4 height 4
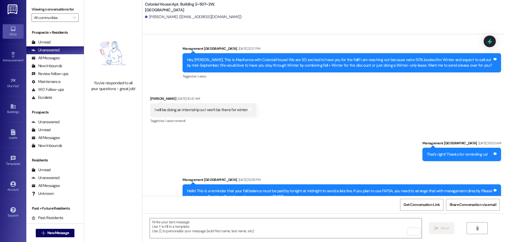
scroll to position [24189, 0]
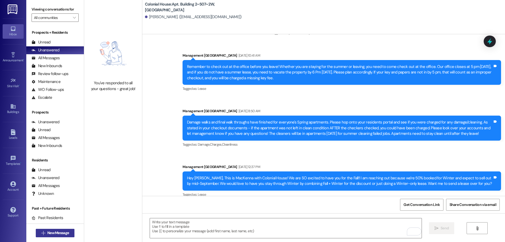
click at [59, 234] on span "New Message" at bounding box center [58, 233] width 22 height 6
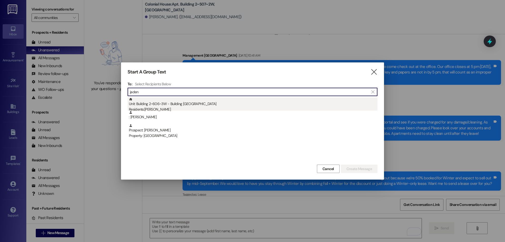
type input "jaden"
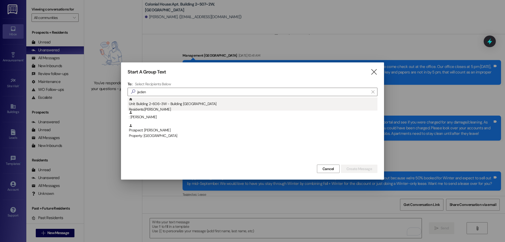
click at [254, 110] on div "Residents: Jaden Bingham" at bounding box center [253, 110] width 249 height 6
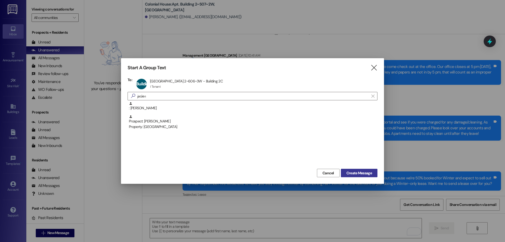
click at [374, 175] on button "Create Message" at bounding box center [359, 173] width 37 height 8
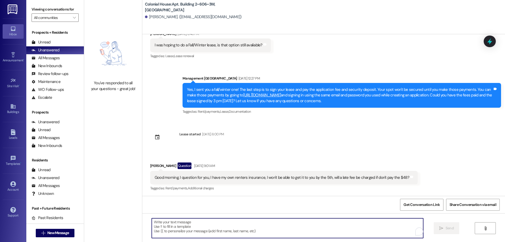
click at [322, 225] on textarea "To enrich screen reader interactions, please activate Accessibility in Grammarl…" at bounding box center [287, 228] width 271 height 20
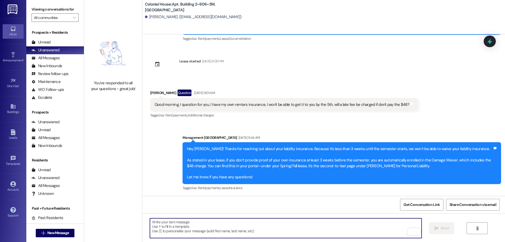
scroll to position [292, 0]
paste textarea "Hey! It looks like you still have some items in storage. Please have those remo…"
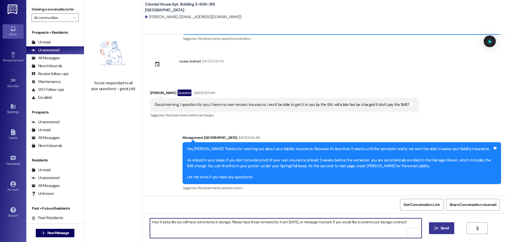
type textarea "Hey! It looks like you still have some items in storage. Please have those remo…"
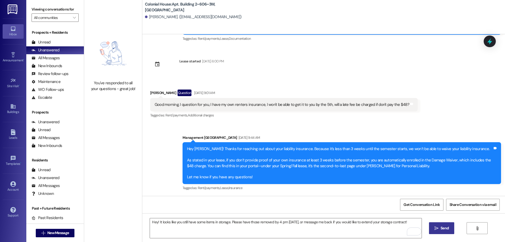
click at [435, 228] on icon "" at bounding box center [437, 228] width 4 height 4
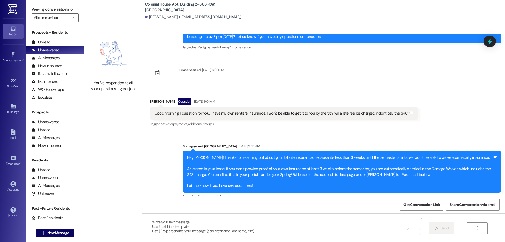
scroll to position [329, 0]
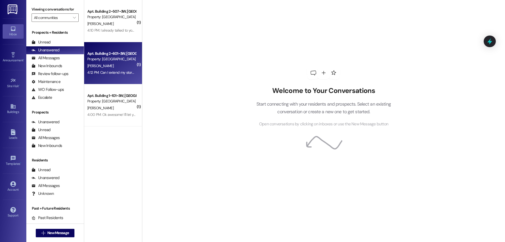
click at [118, 67] on div "[PERSON_NAME]" at bounding box center [112, 66] width 50 height 7
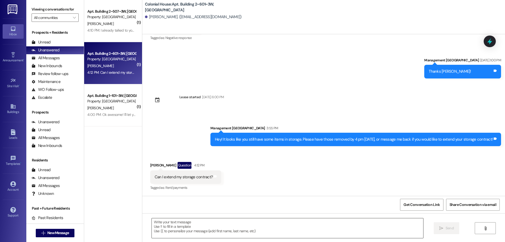
scroll to position [7650, 0]
click at [249, 232] on textarea at bounding box center [287, 228] width 271 height 20
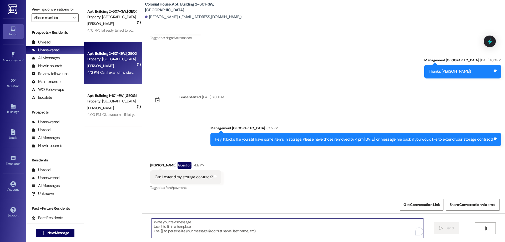
type textarea "U"
type textarea "Yup! I can until the end of fall."
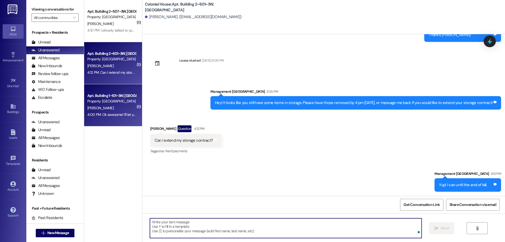
click at [116, 113] on div "4:00 PM: Ok awesome! I'll let you know once I figure out what I need. Thank you…" at bounding box center [147, 114] width 121 height 5
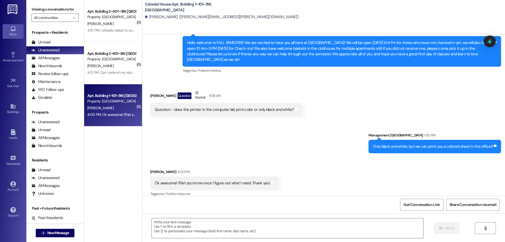
scroll to position [11728, 0]
click at [304, 227] on textarea at bounding box center [287, 228] width 271 height 20
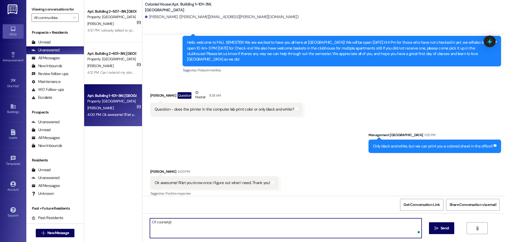
type textarea "Of course!"
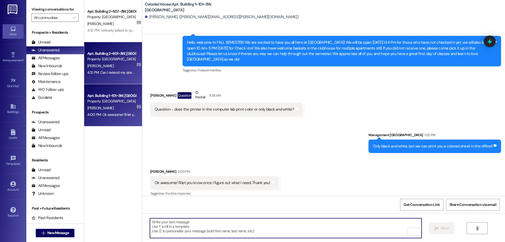
scroll to position [11728, 0]
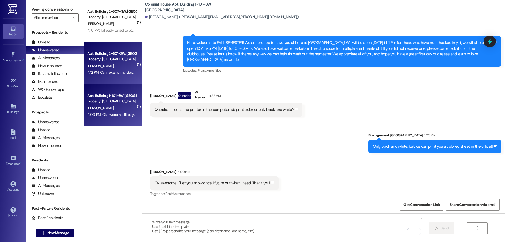
click at [100, 57] on div "Property: [GEOGRAPHIC_DATA]" at bounding box center [111, 59] width 49 height 6
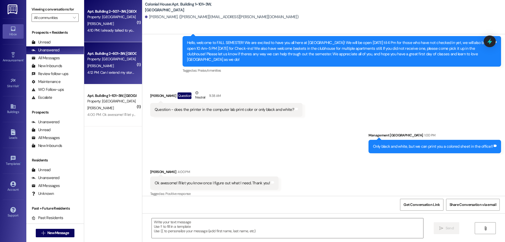
click at [103, 36] on div "Apt. Building 2~507~3W, Building 2 Colonial House Property: Colonial House [PER…" at bounding box center [113, 21] width 58 height 42
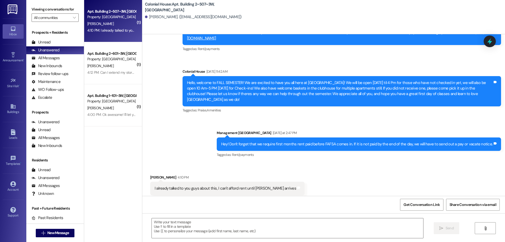
scroll to position [8305, 0]
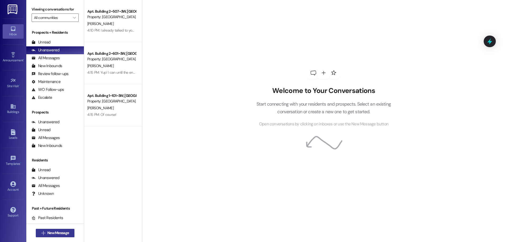
click at [60, 230] on span "New Message" at bounding box center [58, 233] width 22 height 6
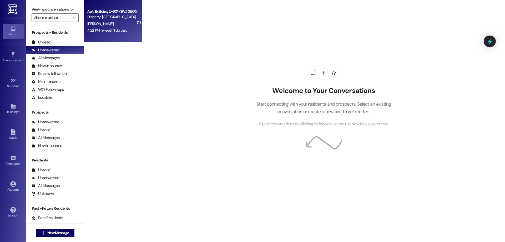
click at [101, 32] on div "4:22 PM: Sweet! I'll do that! 4:22 PM: Sweet! I'll do that!" at bounding box center [107, 30] width 40 height 5
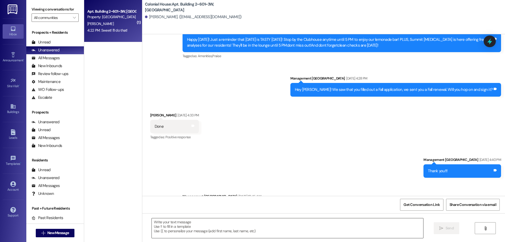
click at [216, 226] on textarea at bounding box center [287, 228] width 271 height 20
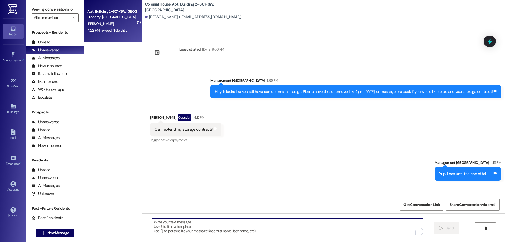
scroll to position [7731, 0]
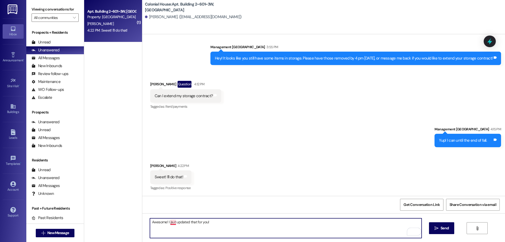
click at [170, 224] on textarea "Awesome! I jsut updated that for you!" at bounding box center [285, 228] width 271 height 20
type textarea "Awesome! I just updated that for you!"
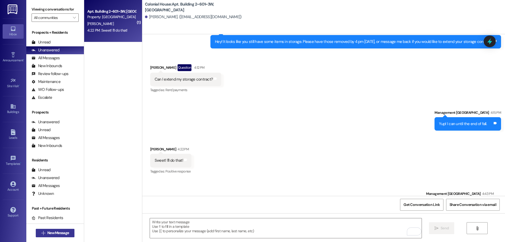
click at [47, 232] on span "New Message" at bounding box center [58, 233] width 22 height 6
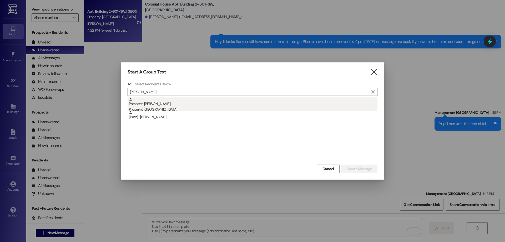
type input "[PERSON_NAME]"
click at [179, 103] on div "Prospect: [PERSON_NAME] Property: Colonial House" at bounding box center [253, 104] width 249 height 15
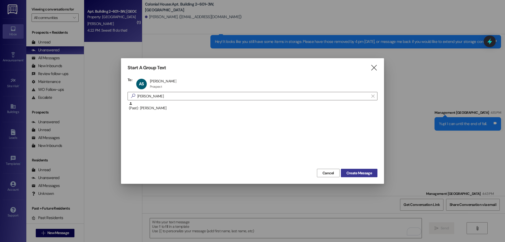
click at [361, 174] on span "Create Message" at bounding box center [359, 173] width 26 height 6
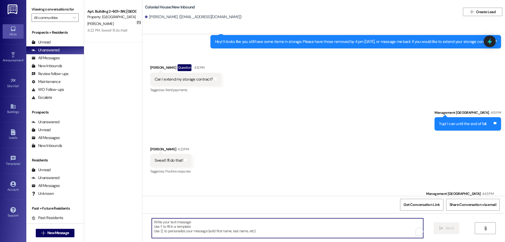
click at [348, 221] on textarea "To enrich screen reader interactions, please activate Accessibility in Grammarl…" at bounding box center [287, 228] width 271 height 20
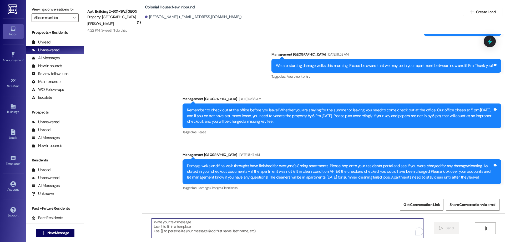
scroll to position [6500, 0]
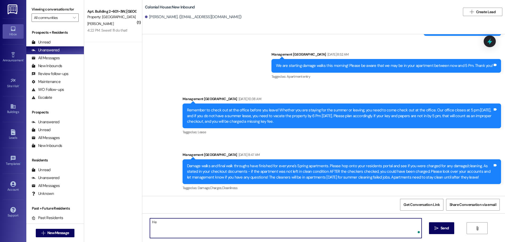
type textarea "H"
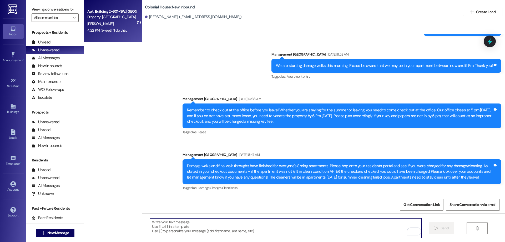
click at [97, 39] on div "Apt. Building 2~601~3W, Building 2 Colonial House Property: [GEOGRAPHIC_DATA] […" at bounding box center [113, 21] width 58 height 42
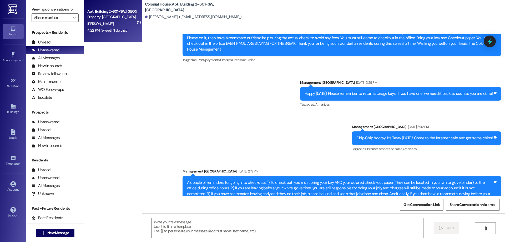
scroll to position [7292, 0]
